Goal: Navigation & Orientation: Find specific page/section

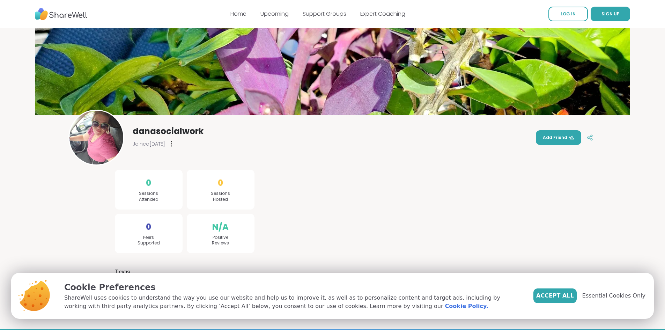
click at [570, 304] on div "Accept All Essential Cookies Only" at bounding box center [589, 295] width 112 height 29
click at [569, 300] on button "Accept All" at bounding box center [554, 295] width 43 height 15
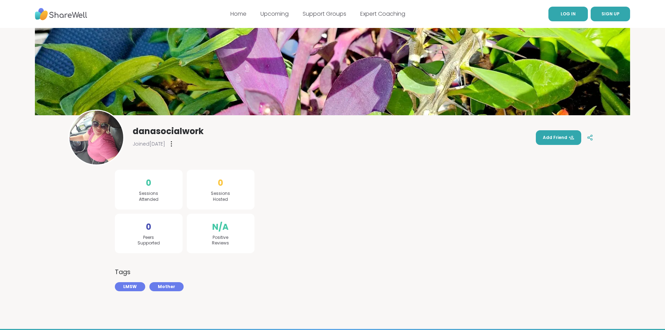
click at [565, 15] on span "LOG IN" at bounding box center [568, 14] width 15 height 6
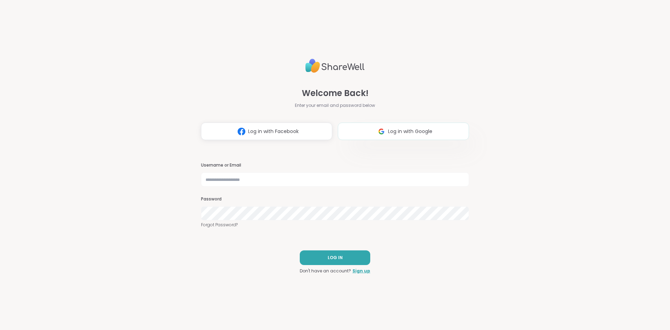
click at [356, 132] on button "Log in with Google" at bounding box center [403, 131] width 131 height 17
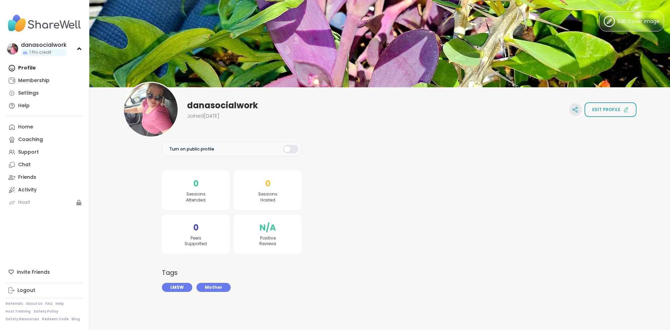
click at [572, 111] on icon at bounding box center [575, 109] width 6 height 6
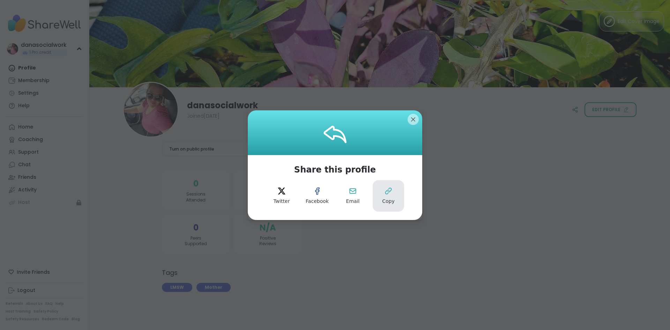
click at [378, 192] on button "Copy" at bounding box center [388, 195] width 31 height 31
